Goal: Navigation & Orientation: Find specific page/section

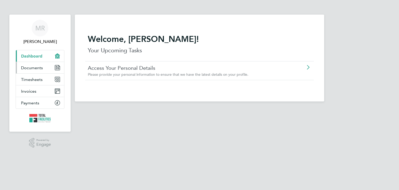
click at [36, 67] on span "Documents" at bounding box center [32, 67] width 22 height 5
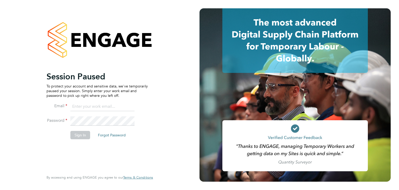
click at [79, 106] on input at bounding box center [102, 106] width 64 height 9
type input "[EMAIL_ADDRESS][DOMAIN_NAME]"
click at [81, 135] on button "Sign In" at bounding box center [80, 135] width 20 height 8
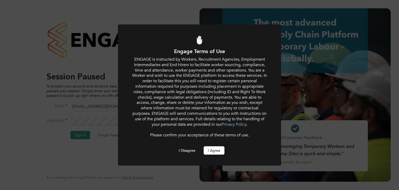
click at [219, 149] on button "I Agree" at bounding box center [214, 150] width 21 height 8
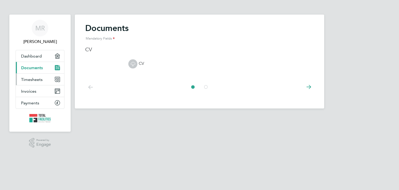
click at [39, 78] on span "Timesheets" at bounding box center [32, 79] width 22 height 5
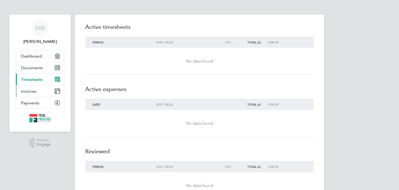
click at [32, 90] on span "Invoices" at bounding box center [28, 91] width 15 height 5
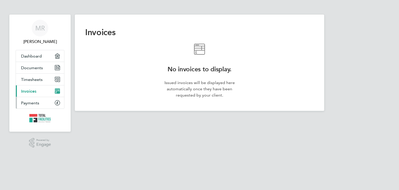
click at [31, 102] on span "Payments" at bounding box center [30, 102] width 18 height 5
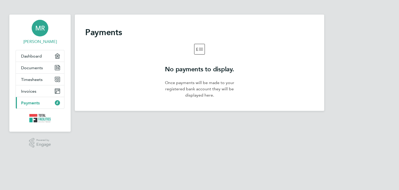
click at [39, 30] on span "MR" at bounding box center [40, 28] width 10 height 7
